Goal: Information Seeking & Learning: Learn about a topic

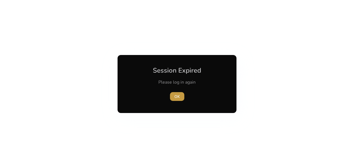
click at [182, 96] on span "button" at bounding box center [177, 96] width 14 height 13
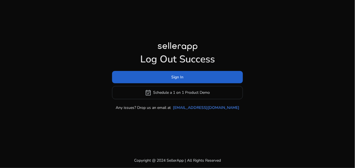
click at [165, 83] on span at bounding box center [177, 77] width 131 height 13
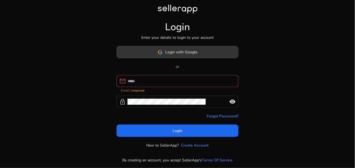
click at [197, 55] on span "Login with Google" at bounding box center [182, 52] width 32 height 6
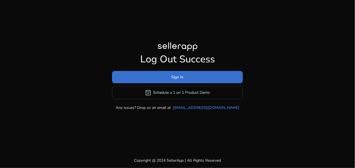
click at [179, 79] on span "Sign In" at bounding box center [178, 77] width 12 height 6
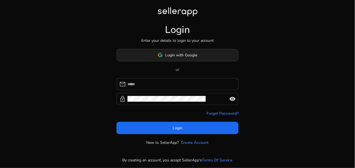
click at [162, 49] on span at bounding box center [178, 55] width 122 height 13
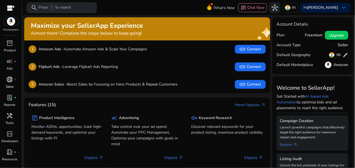
click at [13, 84] on p "Sales" at bounding box center [10, 86] width 8 height 5
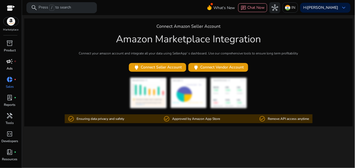
click at [11, 61] on span "campaign" at bounding box center [10, 61] width 7 height 7
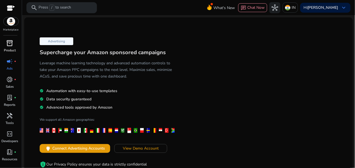
click at [10, 52] on p "Product" at bounding box center [10, 50] width 12 height 5
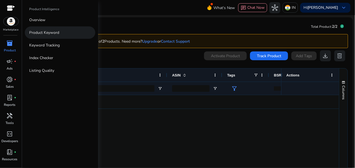
click at [49, 34] on p "Product Keyword" at bounding box center [44, 33] width 30 height 6
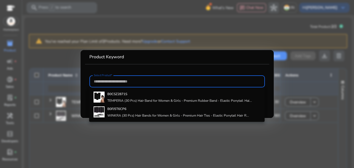
click at [150, 135] on div at bounding box center [177, 84] width 354 height 168
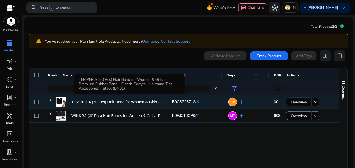
click at [105, 100] on p "TEMPERIA (30 Pcs) Hair Band for Women & Girls - Premium Rubber..." at bounding box center [131, 102] width 121 height 11
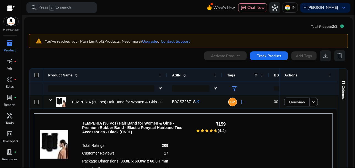
click at [114, 121] on p "TEMPERIA (30 Pcs) Hair Band for Women & Girls - Premium Rubber Band - Elastic P…" at bounding box center [135, 127] width 107 height 13
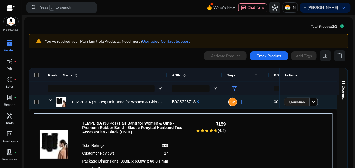
click at [292, 101] on span "Overview" at bounding box center [297, 102] width 16 height 11
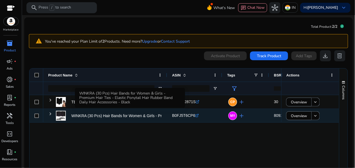
click at [94, 116] on p "WINKRA (30 Pcs) Hair Bands for Women & Girls - Premium Hair Ties..." at bounding box center [132, 116] width 122 height 11
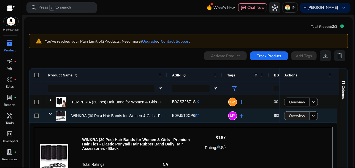
click at [302, 116] on span "Overview" at bounding box center [297, 116] width 16 height 11
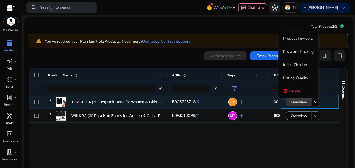
click at [294, 98] on span "Overview" at bounding box center [299, 102] width 16 height 11
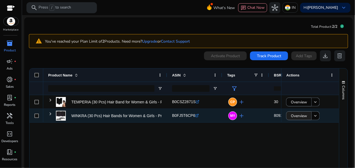
click at [294, 116] on span "Overview" at bounding box center [299, 116] width 16 height 11
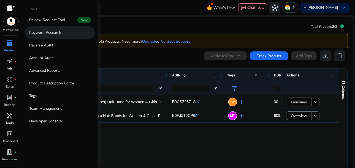
click at [53, 36] on link "Keyword Research" at bounding box center [60, 32] width 71 height 12
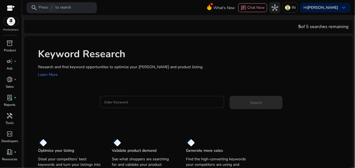
click at [116, 102] on input "Enter Keyword" at bounding box center [163, 102] width 116 height 6
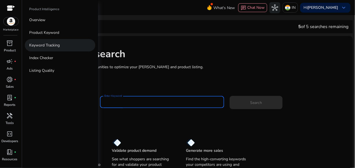
click at [39, 46] on p "Keyword Tracking" at bounding box center [44, 45] width 31 height 6
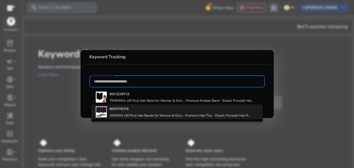
click at [141, 106] on div "B0FJ5T6CP6 WINKRA (30 Pcs) Hair Bands for Women & Girls - Premium Hair Ties - E…" at bounding box center [179, 112] width 141 height 15
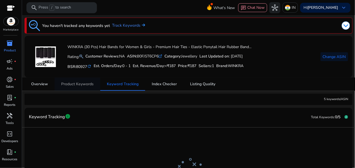
click at [83, 82] on span "Product Keywords" at bounding box center [77, 84] width 33 height 4
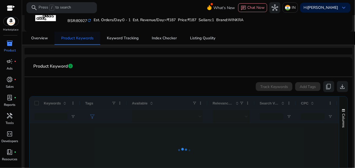
scroll to position [50, 0]
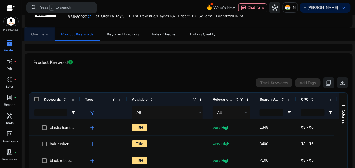
click at [41, 38] on span "Overview" at bounding box center [39, 34] width 17 height 13
